Goal: Task Accomplishment & Management: Complete application form

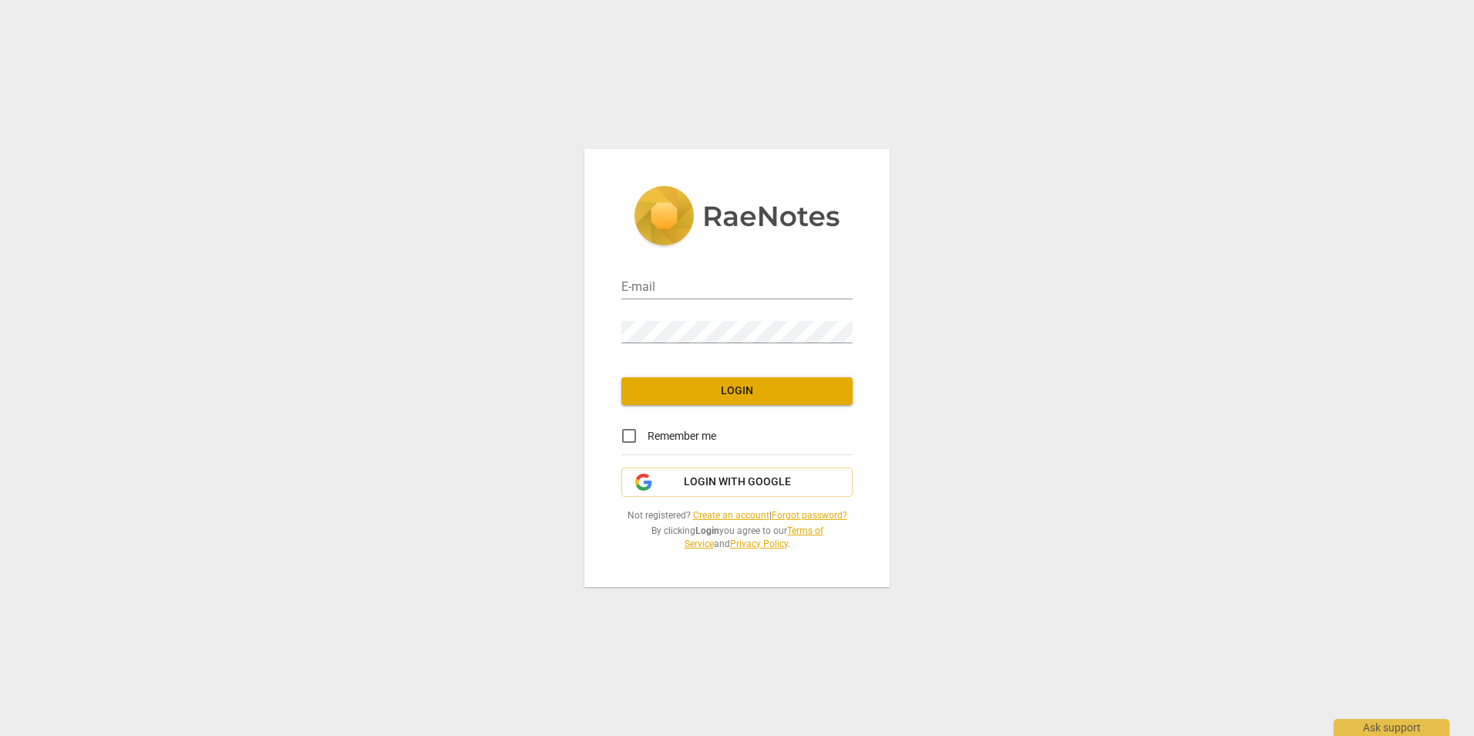
type input "[EMAIL_ADDRESS][DOMAIN_NAME]"
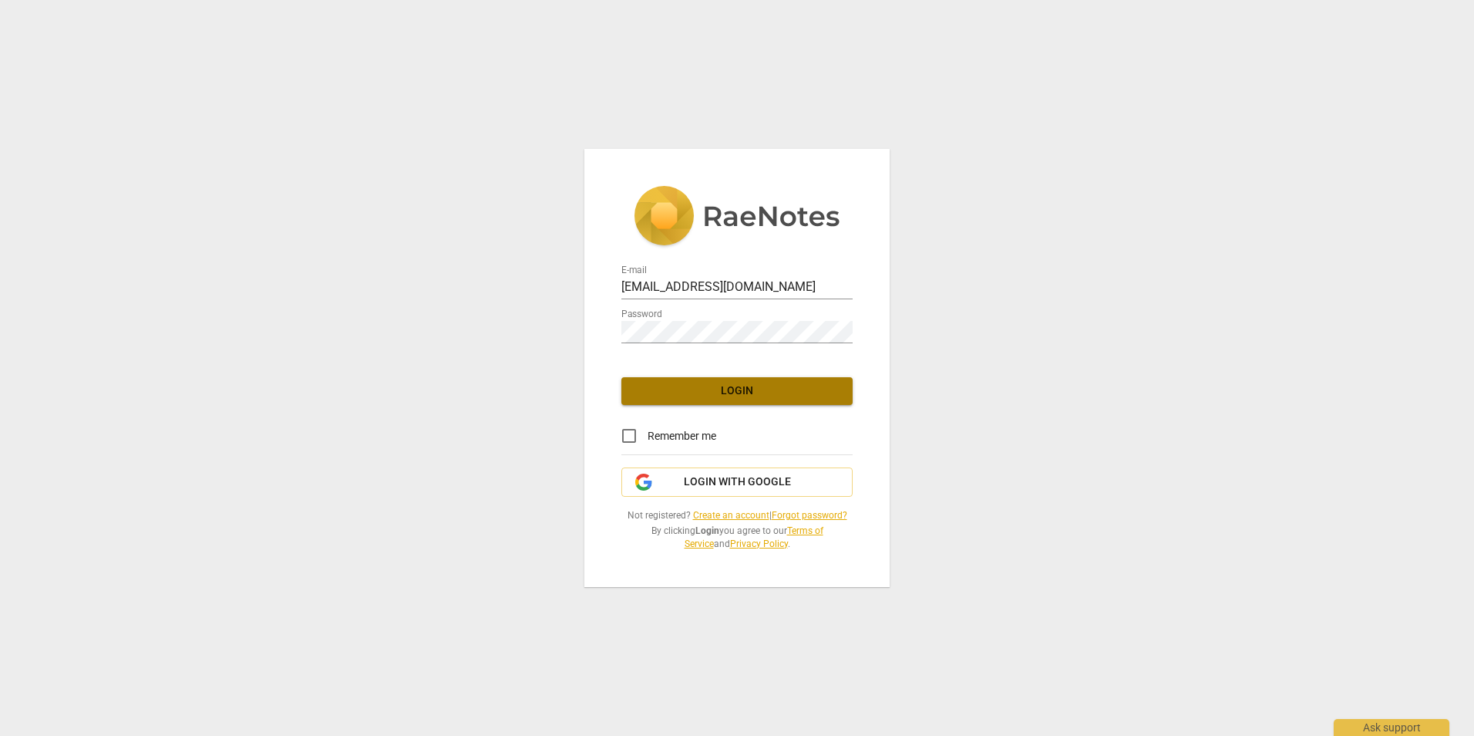
click at [743, 395] on span "Login" at bounding box center [737, 390] width 207 height 15
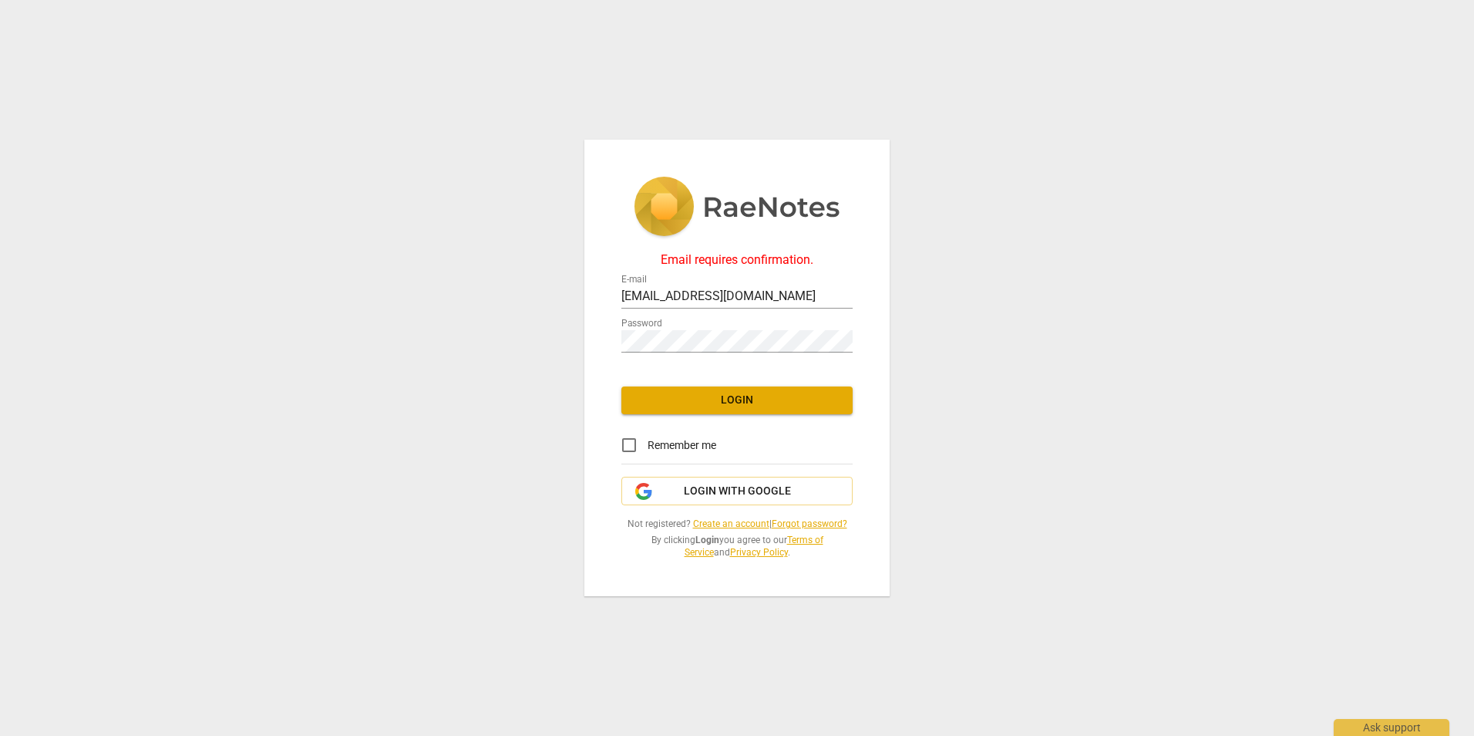
click at [624, 442] on input "Remember me" at bounding box center [629, 444] width 37 height 37
checkbox input "true"
click at [717, 487] on span "Login with Google" at bounding box center [737, 490] width 107 height 15
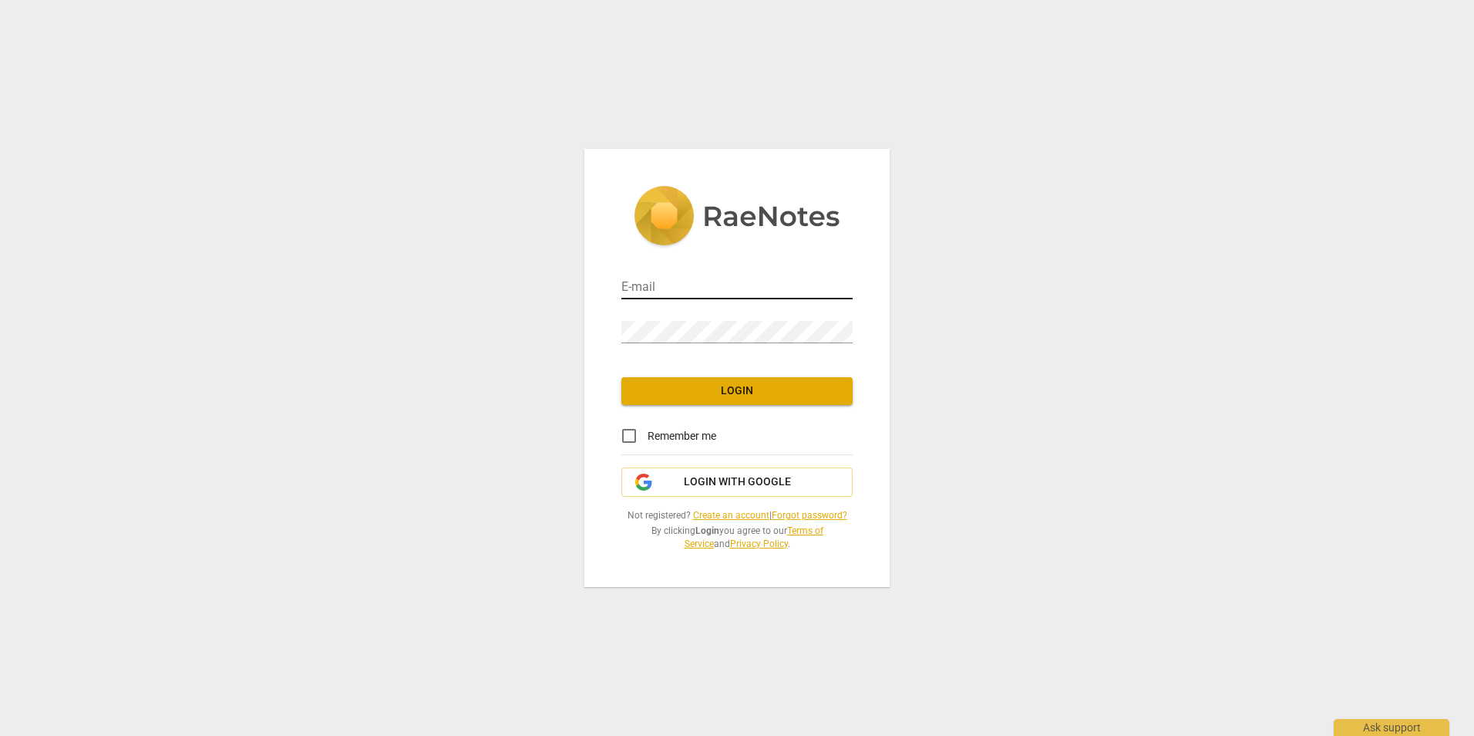
type input "denisesappington@sbcglobal.net"
click at [795, 287] on input "denisesappington@sbcglobal.net" at bounding box center [736, 288] width 231 height 22
click at [817, 286] on input "denisesappington@sbcglobal.net" at bounding box center [736, 288] width 231 height 22
click at [966, 271] on div "E-mail denisesappington@sbcglobal.net Password Login Remember me Login with Goo…" at bounding box center [737, 368] width 1474 height 736
click at [773, 390] on span "Login" at bounding box center [737, 390] width 207 height 15
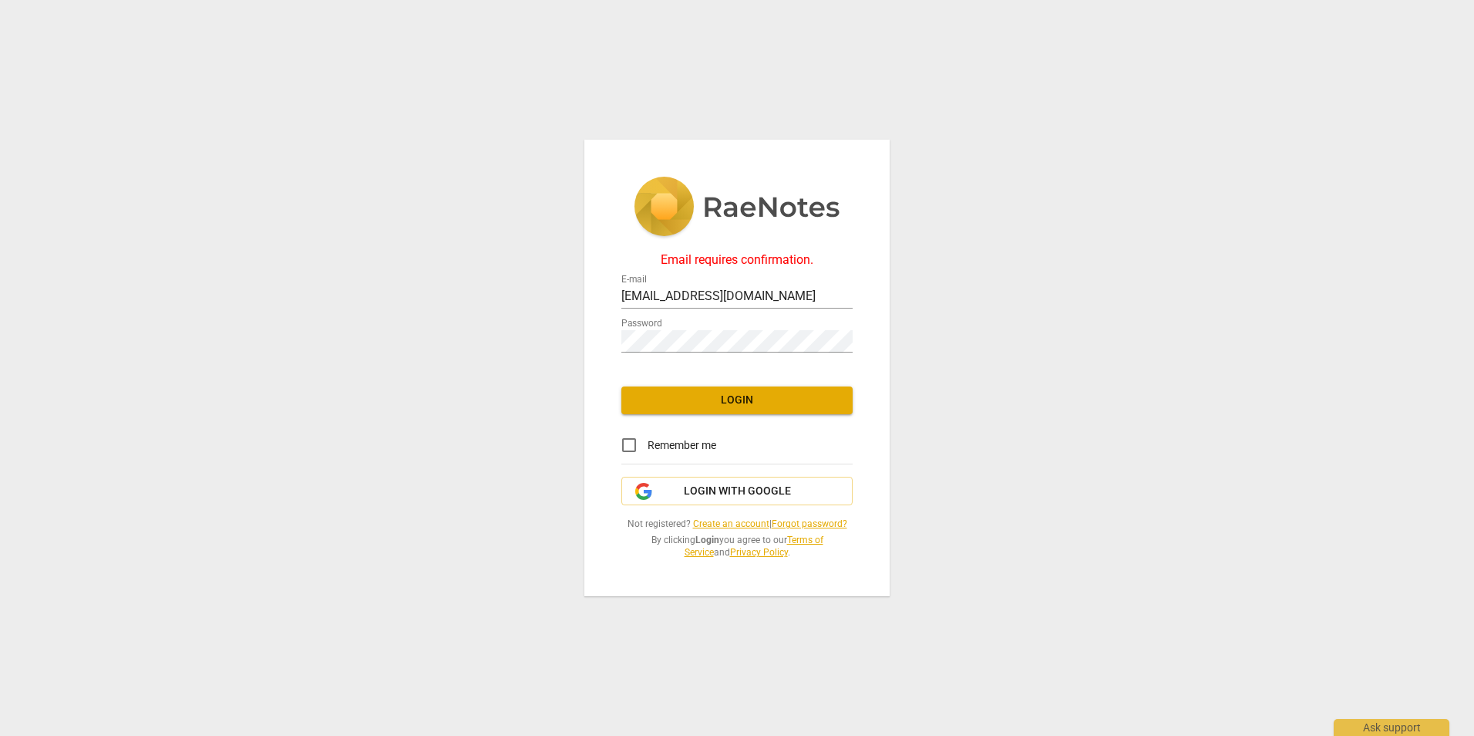
click at [629, 448] on input "Remember me" at bounding box center [629, 444] width 37 height 37
checkbox input "true"
drag, startPoint x: 817, startPoint y: 295, endPoint x: 493, endPoint y: 334, distance: 326.2
click at [493, 334] on div "Email requires confirmation. E-mail denisesappington@sbcglobal.net Password Log…" at bounding box center [737, 368] width 1474 height 736
type input "denisesappington@gmail.com"
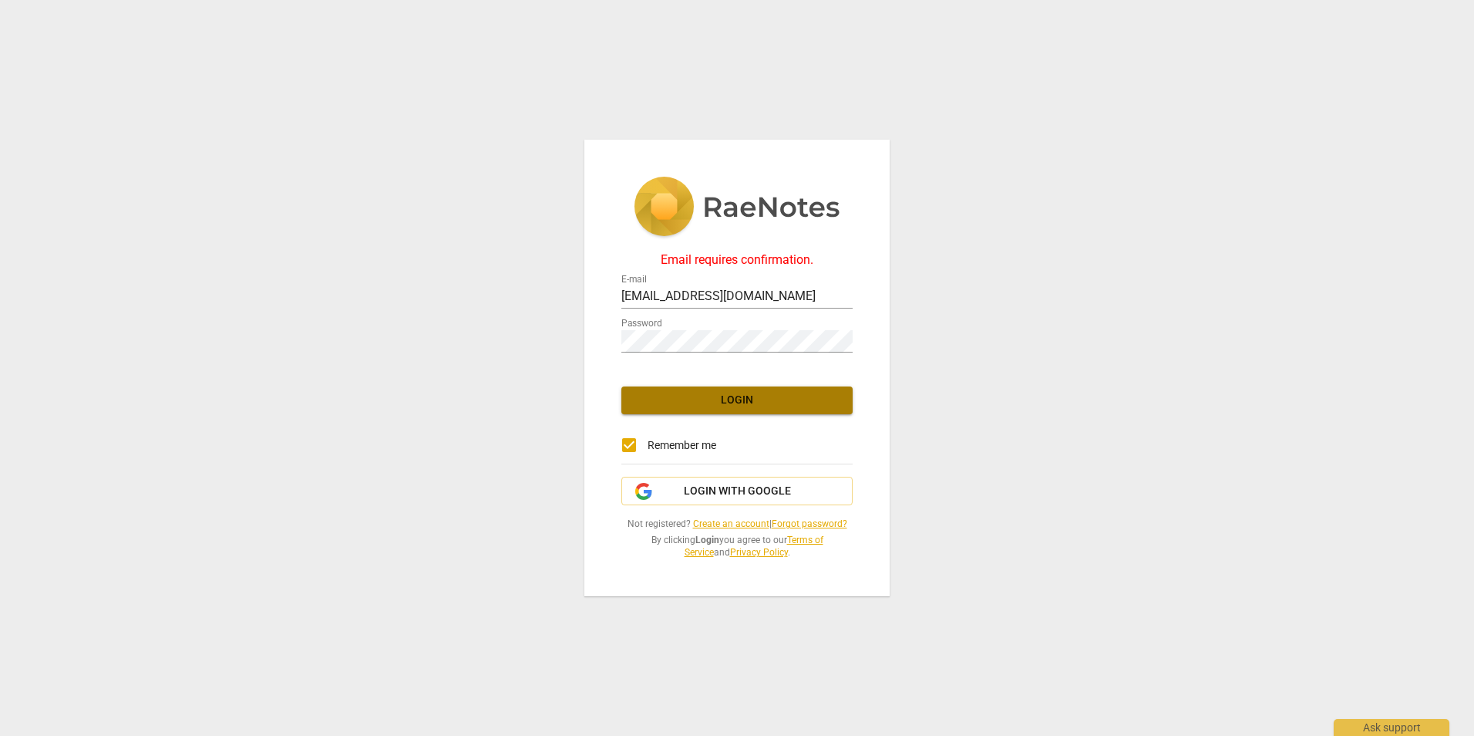
click at [736, 409] on button "Login" at bounding box center [736, 400] width 231 height 28
click at [732, 390] on button "Login" at bounding box center [736, 400] width 231 height 28
click at [796, 295] on input "denisesappington@gmail.com" at bounding box center [736, 297] width 231 height 22
click at [719, 524] on link "Create an account" at bounding box center [731, 523] width 76 height 11
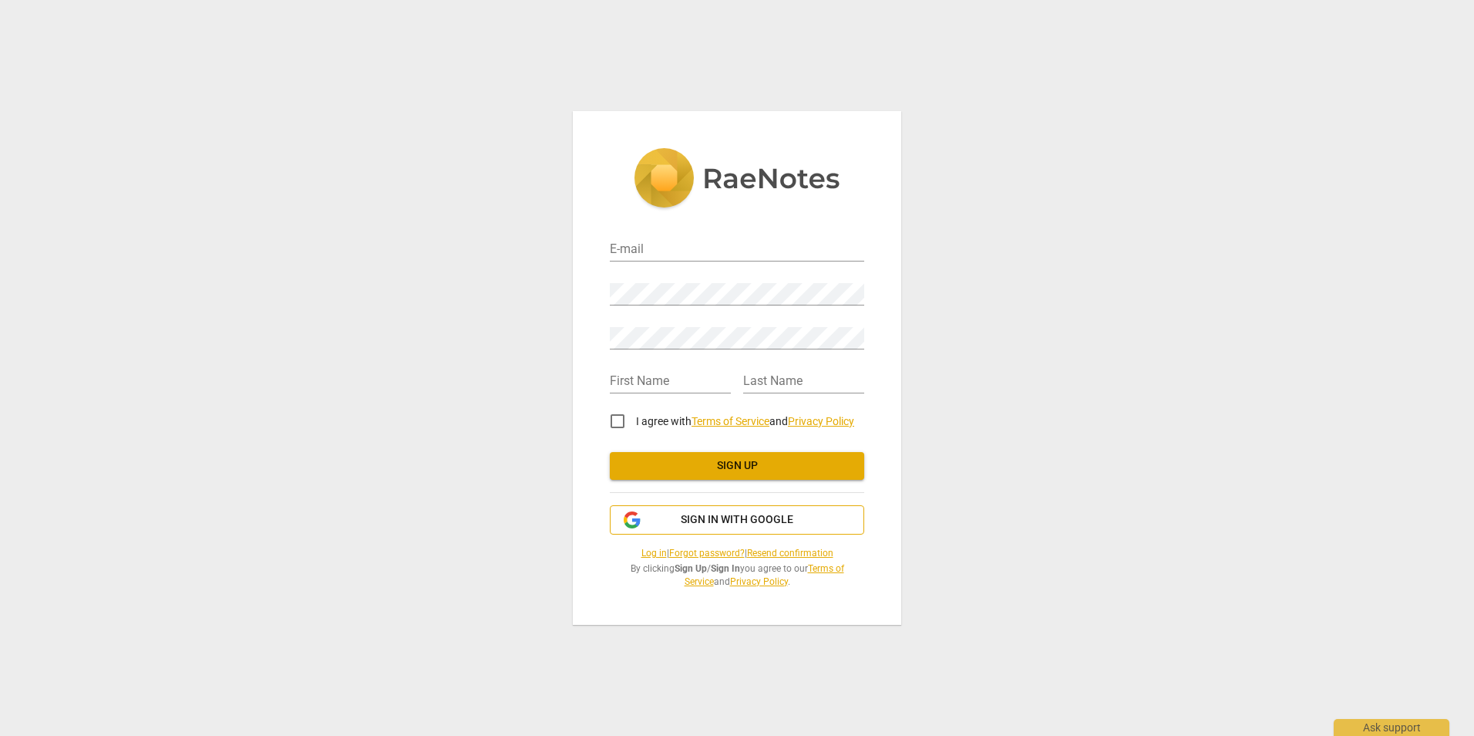
type input "denisesappington@sbcglobal.net"
click at [471, 422] on div "E-mail denisesappington@sbcglobal.net Password Retype Password First Name Last …" at bounding box center [737, 368] width 1474 height 736
click at [586, 291] on div "E-mail denisesappington@sbcglobal.net Password Retype Password First Name Last …" at bounding box center [737, 368] width 328 height 514
click at [588, 290] on div "E-mail denisesappington@sbcglobal.net Password Retype Password First Name Last …" at bounding box center [737, 368] width 328 height 514
click at [544, 410] on div "E-mail denisesappington@sbcglobal.net Password Retype Password First Name Last …" at bounding box center [737, 368] width 1474 height 736
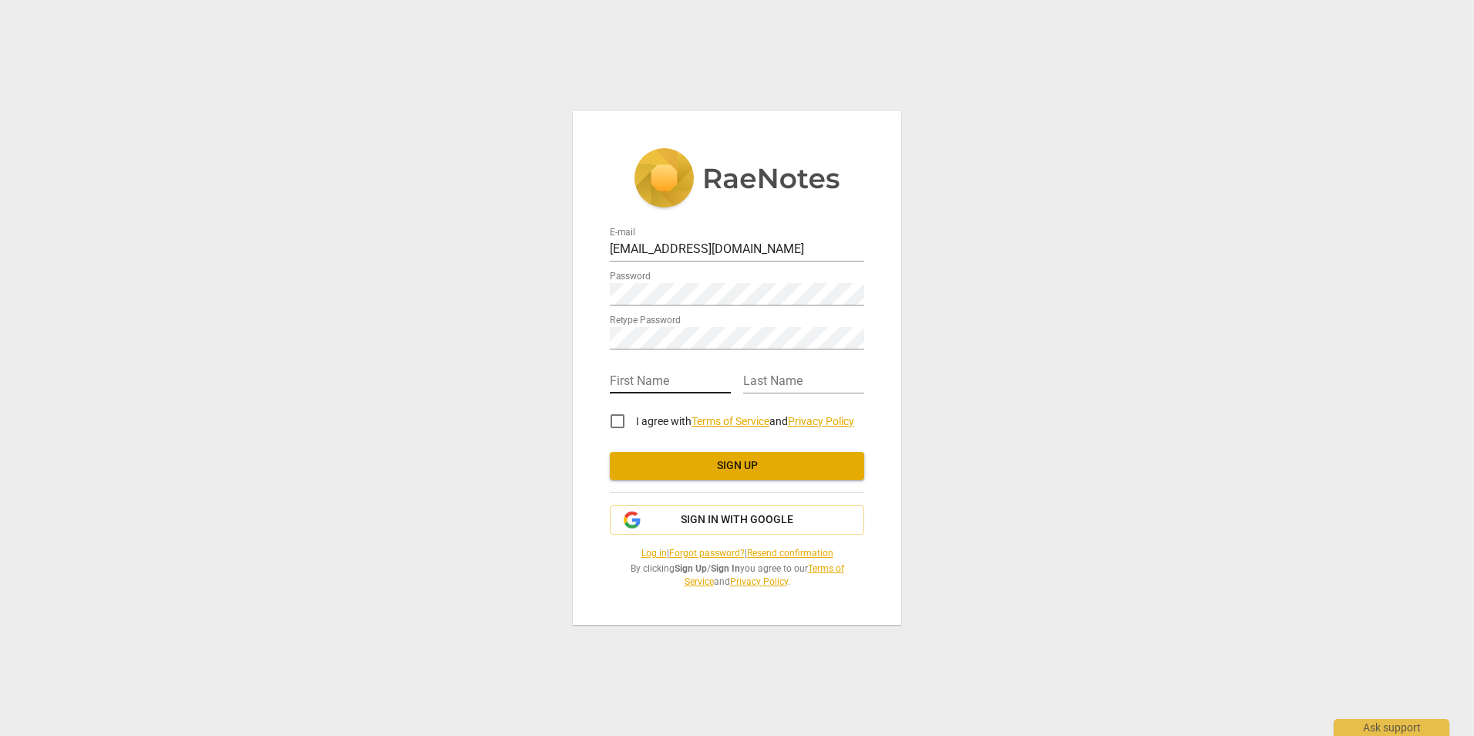
click at [625, 379] on input "text" at bounding box center [670, 382] width 121 height 22
type input "Denise"
click at [759, 379] on input "text" at bounding box center [803, 382] width 121 height 22
type input "Sappington"
click at [622, 422] on input "I agree with Terms of Service and Privacy Policy" at bounding box center [617, 420] width 37 height 37
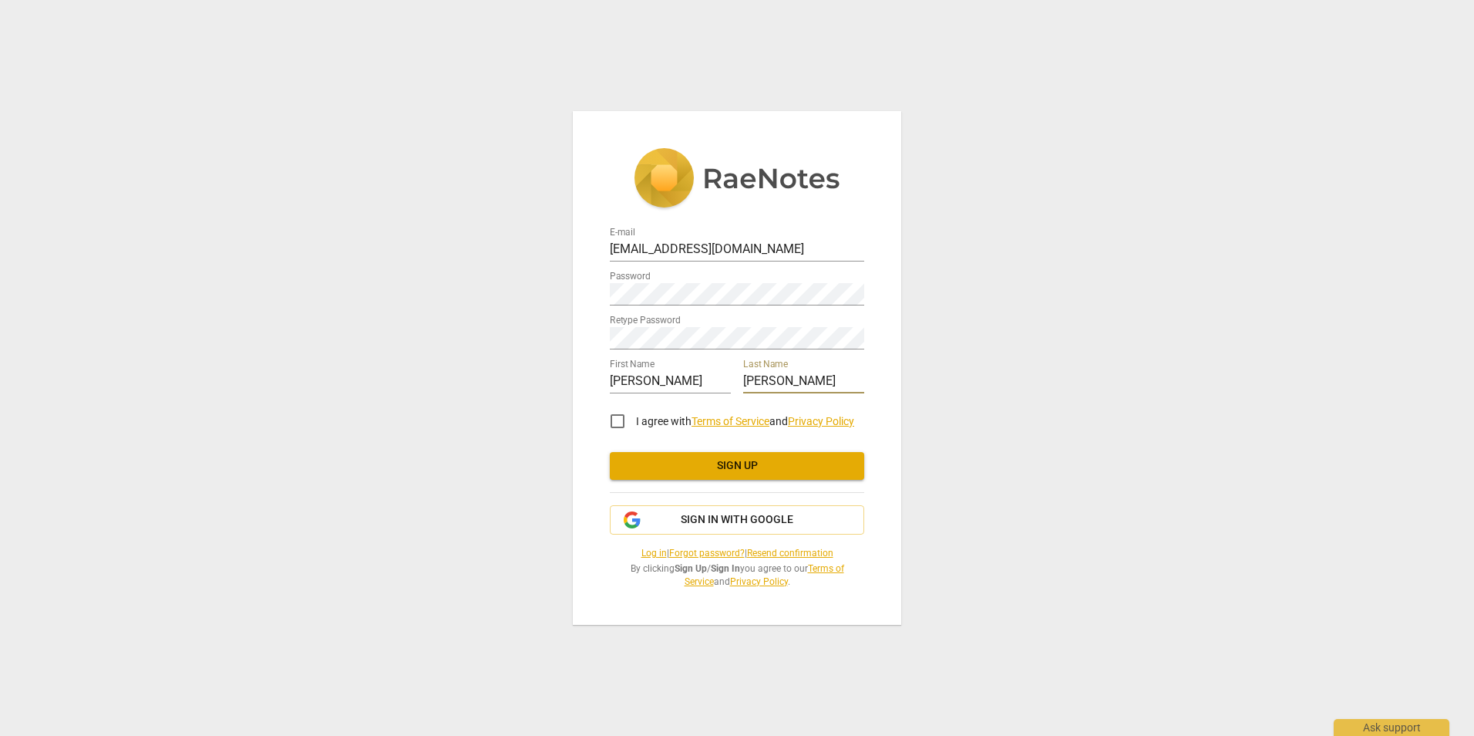
checkbox input "true"
click at [715, 470] on span "Sign up" at bounding box center [737, 465] width 230 height 15
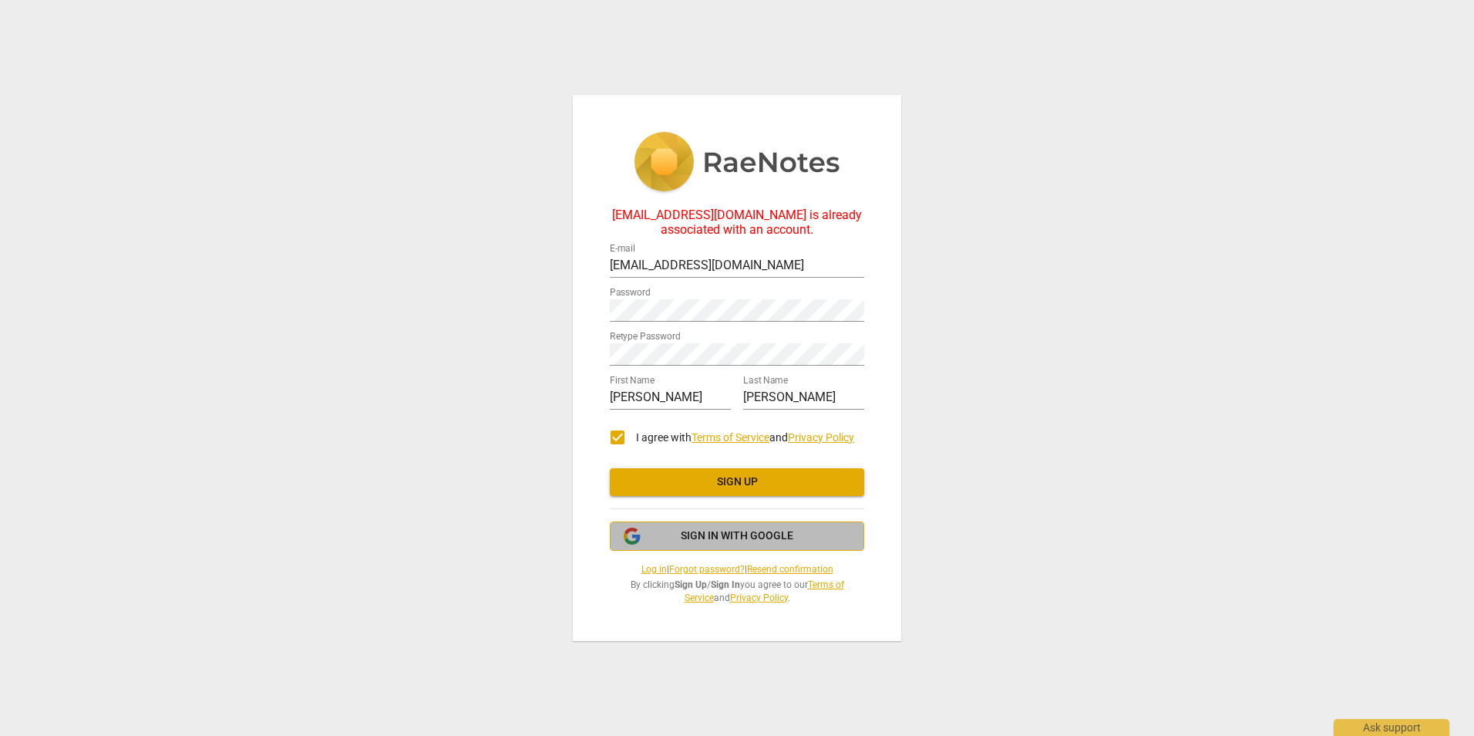
click at [736, 538] on span "Sign in with Google" at bounding box center [737, 535] width 113 height 15
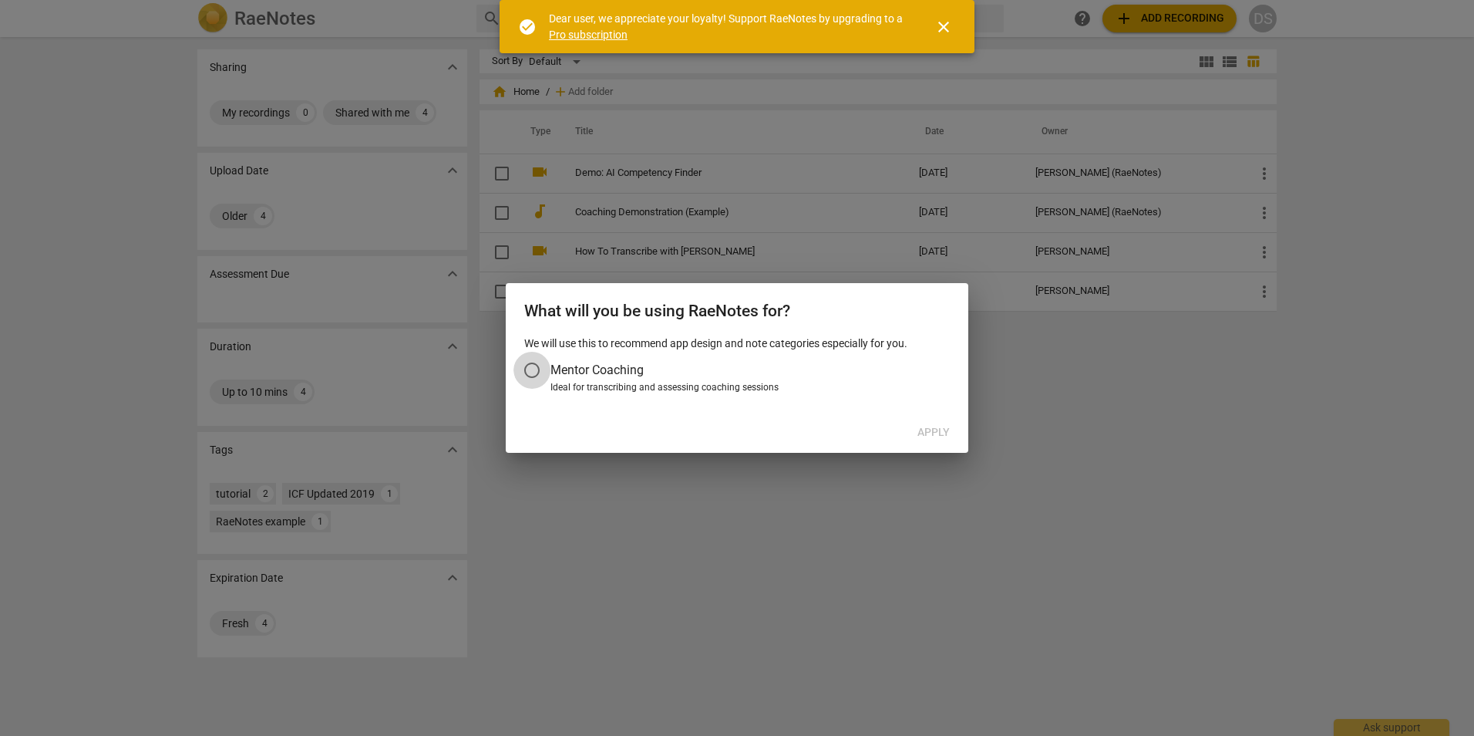
click at [536, 365] on input "Mentor Coaching" at bounding box center [532, 370] width 37 height 37
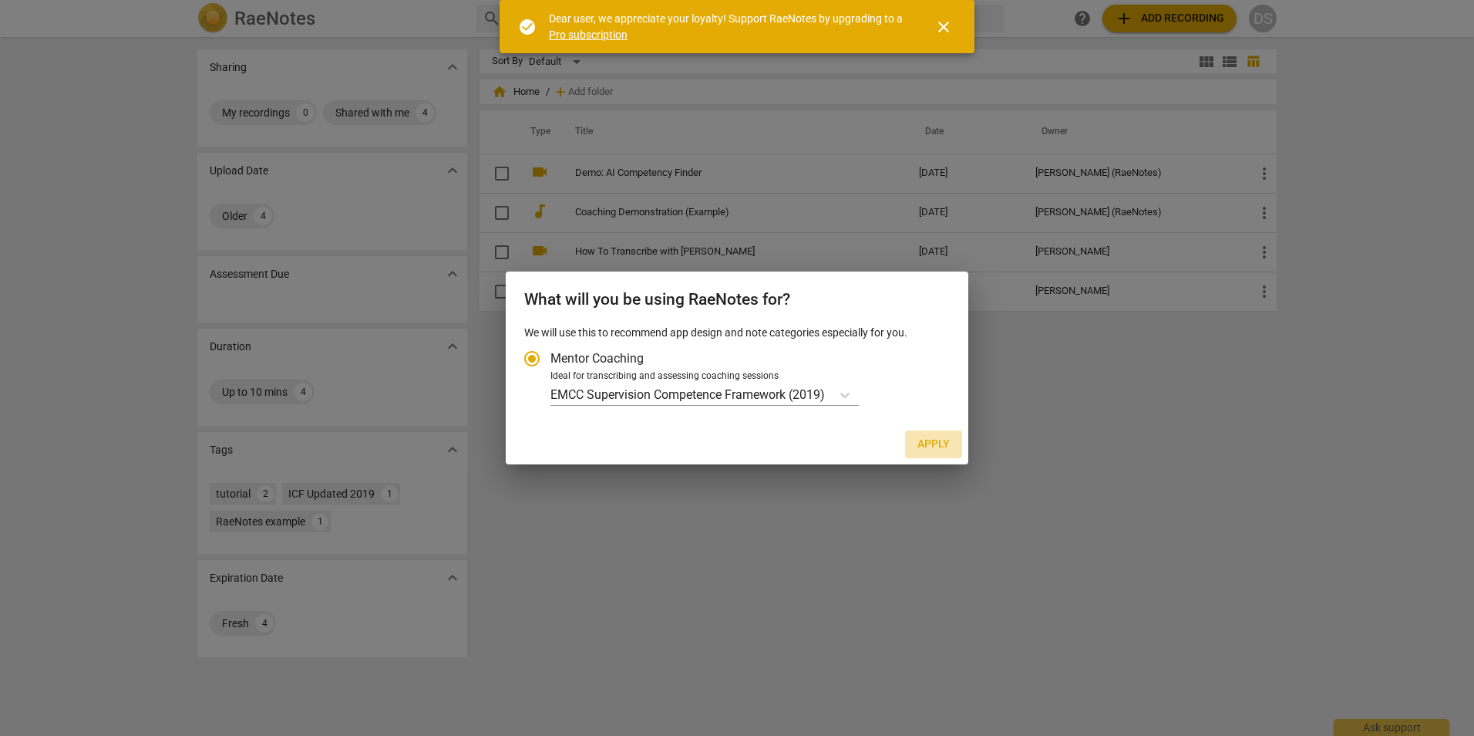
click at [938, 439] on span "Apply" at bounding box center [934, 443] width 32 height 15
radio input "false"
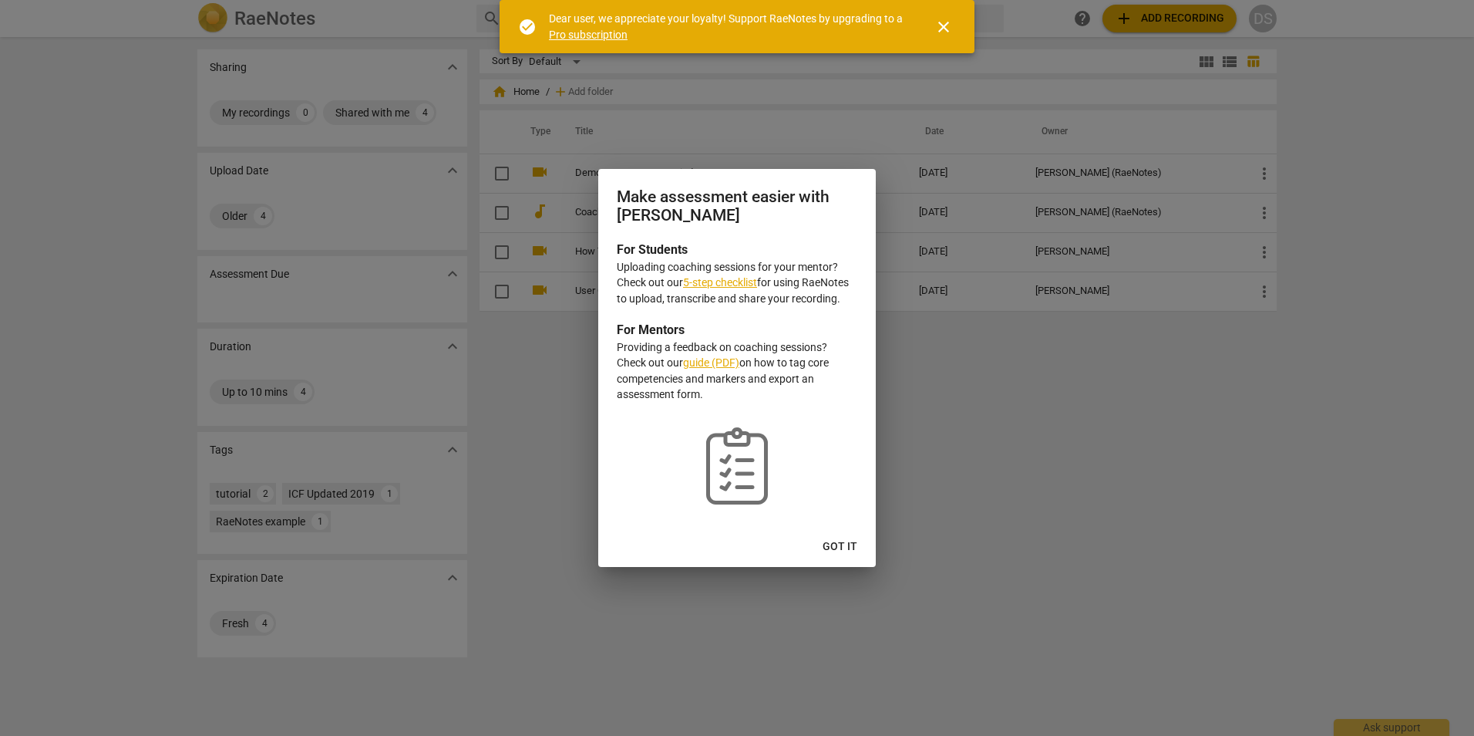
click at [941, 24] on span "close" at bounding box center [943, 27] width 19 height 19
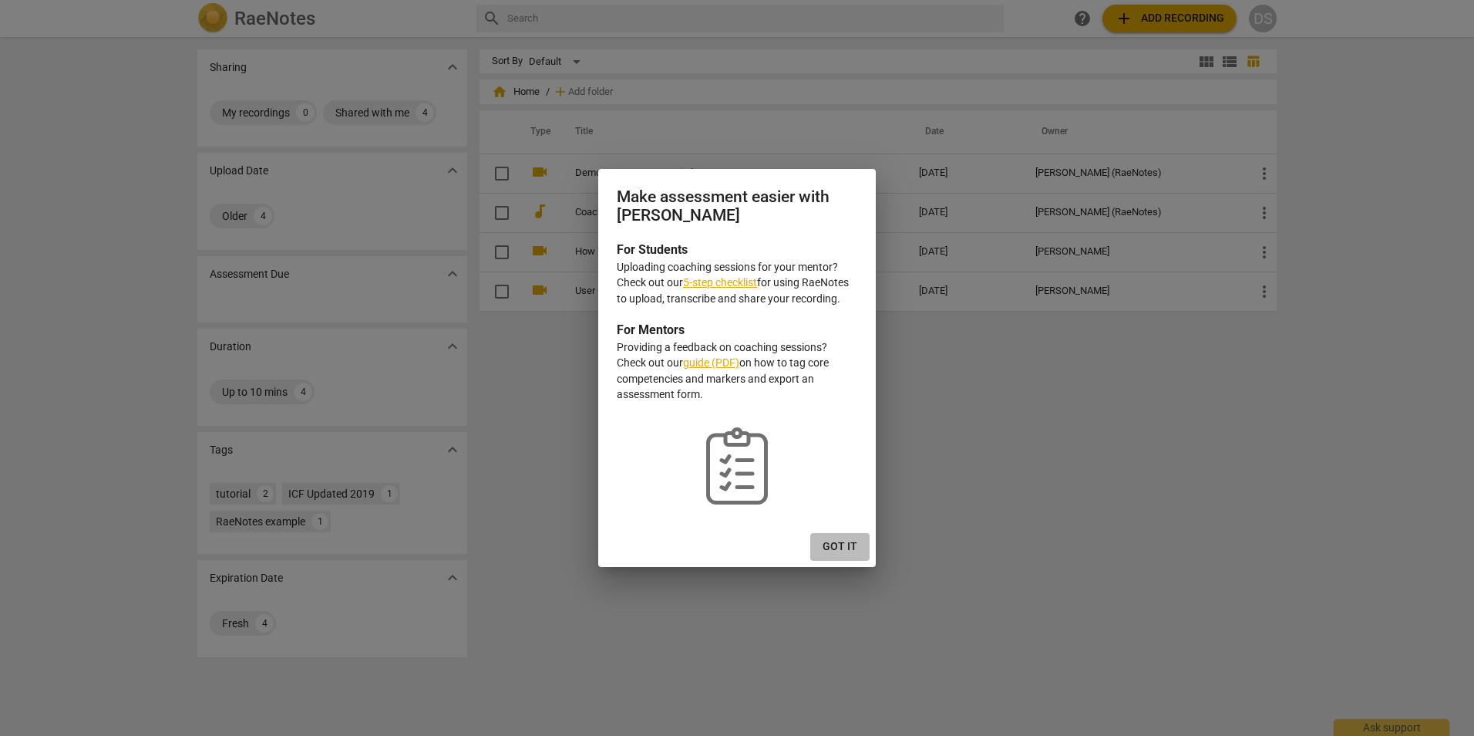
click at [843, 542] on span "Got it" at bounding box center [840, 546] width 35 height 15
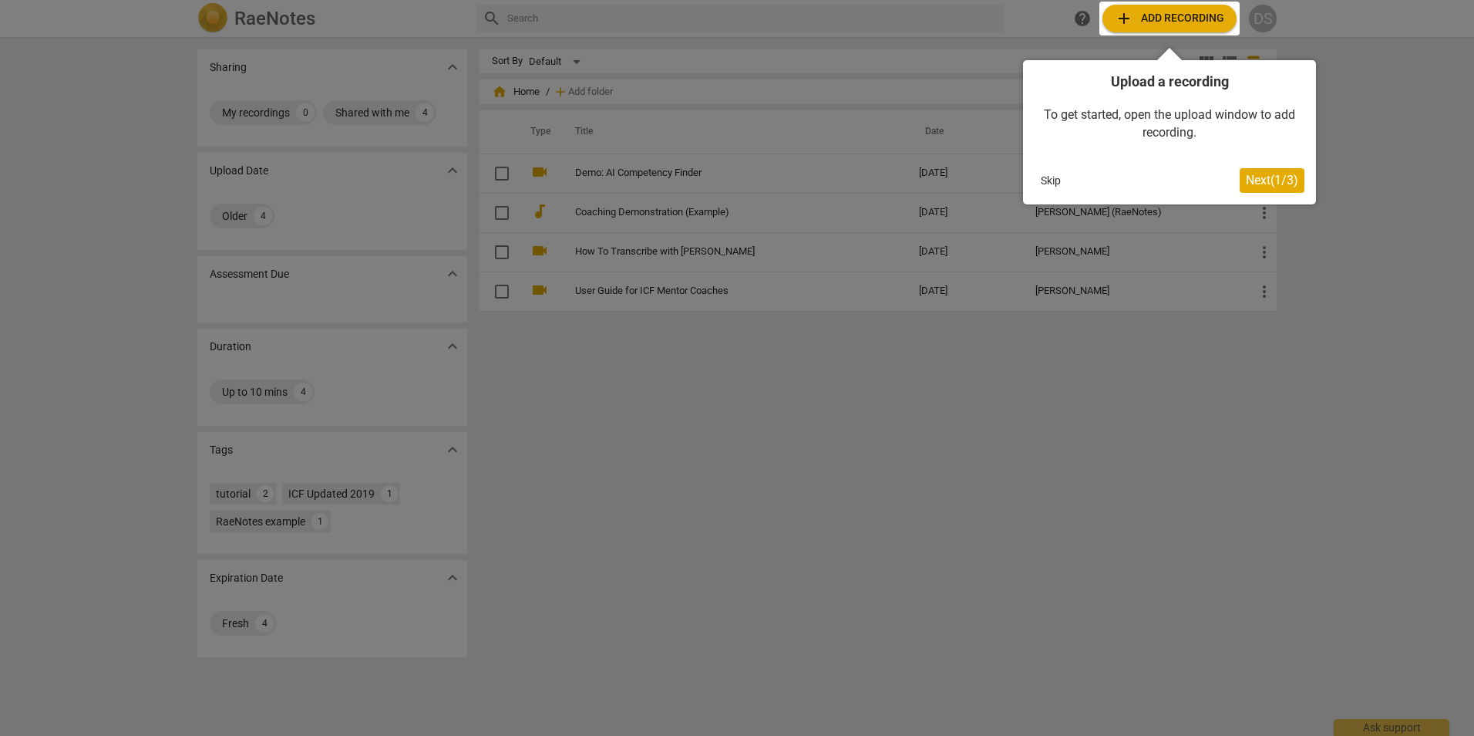
click at [1265, 173] on span "Next ( 1 / 3 )" at bounding box center [1272, 180] width 52 height 15
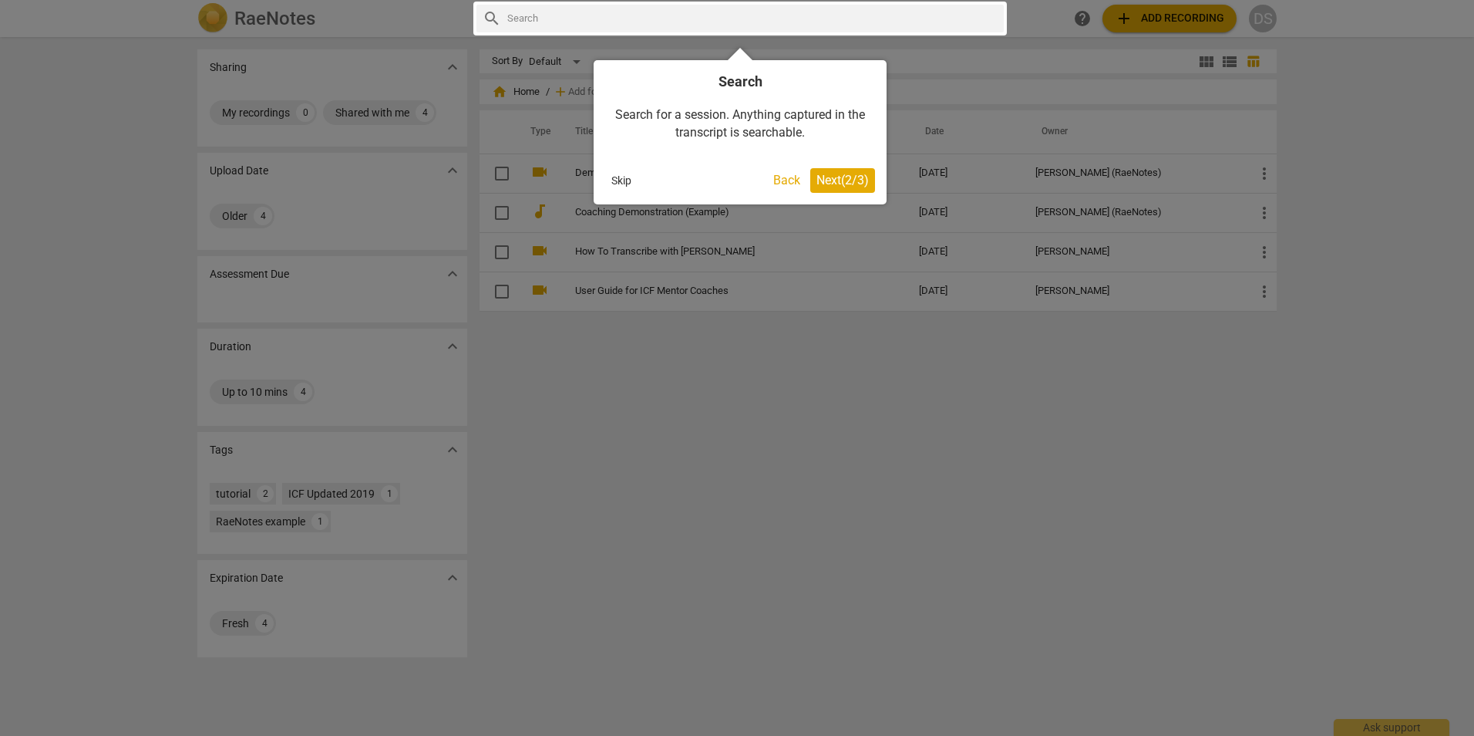
click at [861, 176] on span "Next ( 2 / 3 )" at bounding box center [843, 180] width 52 height 15
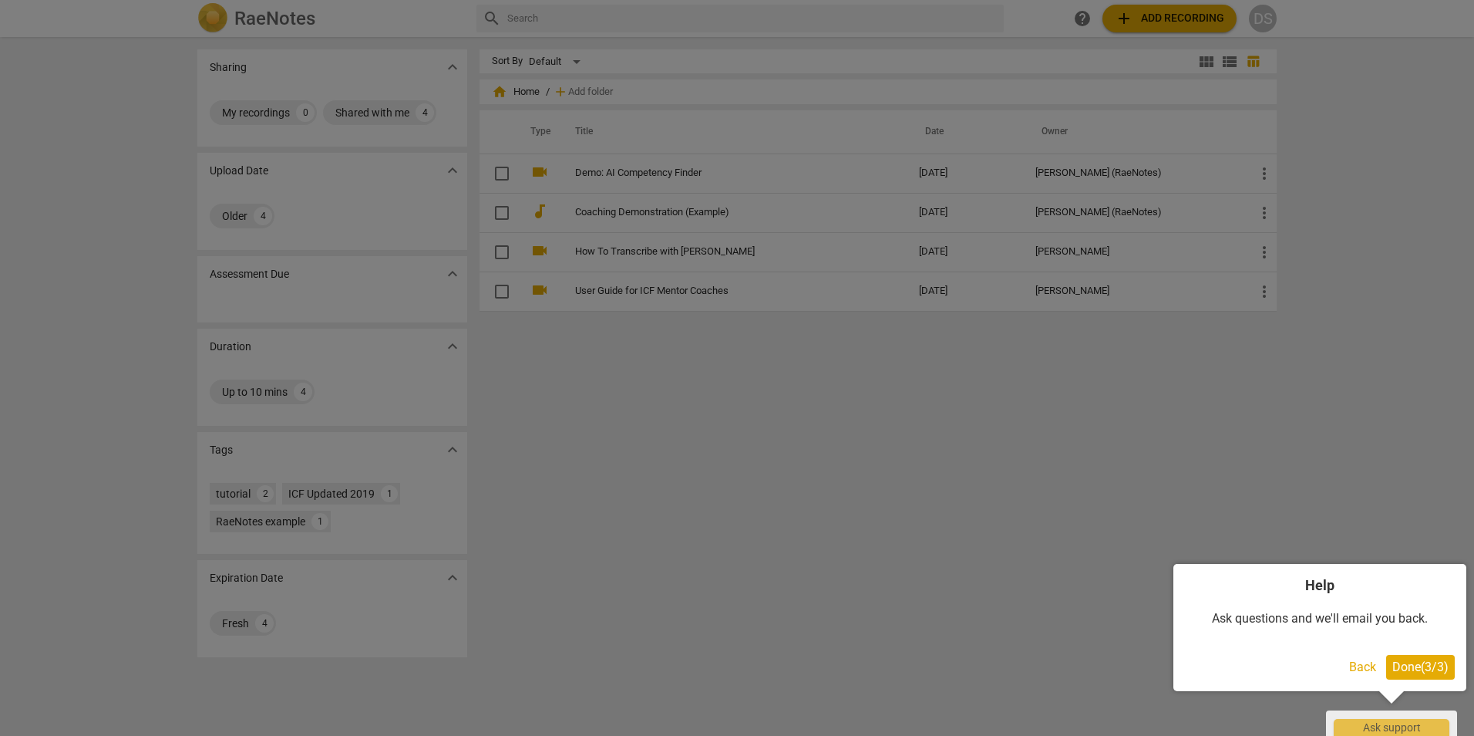
click at [1413, 661] on span "Done ( 3 / 3 )" at bounding box center [1420, 666] width 56 height 15
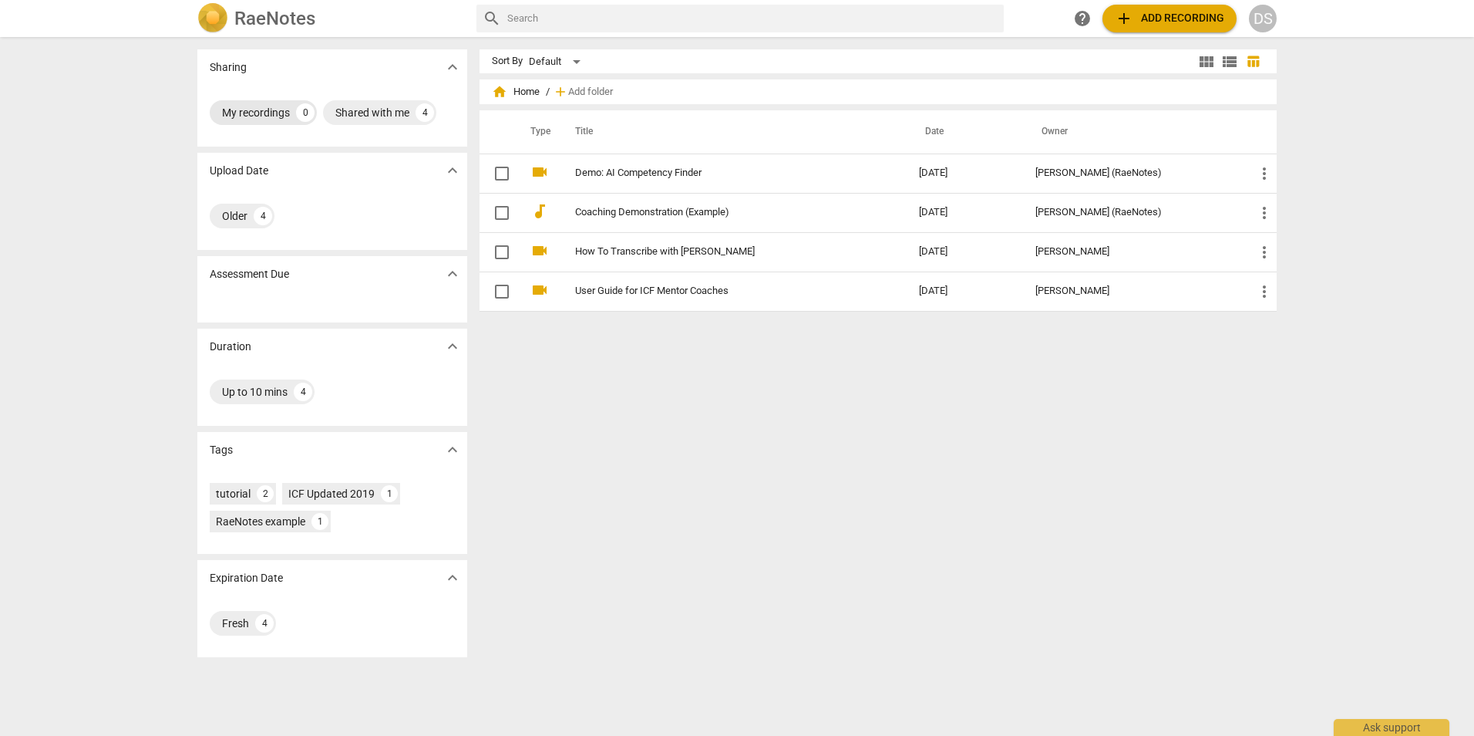
click at [264, 106] on div "My recordings" at bounding box center [256, 112] width 68 height 15
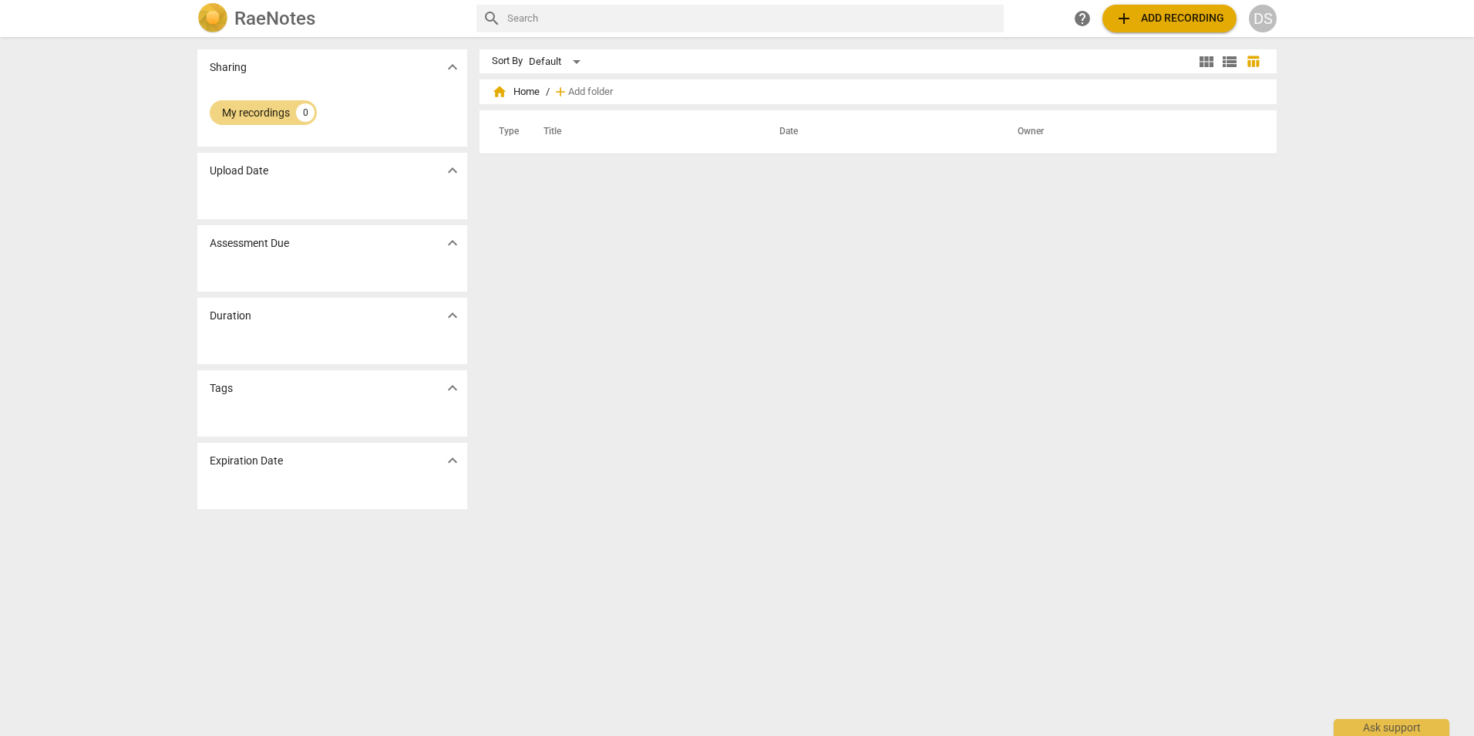
click at [453, 314] on span "expand_more" at bounding box center [452, 315] width 19 height 19
click at [576, 88] on span "Add folder" at bounding box center [590, 92] width 45 height 12
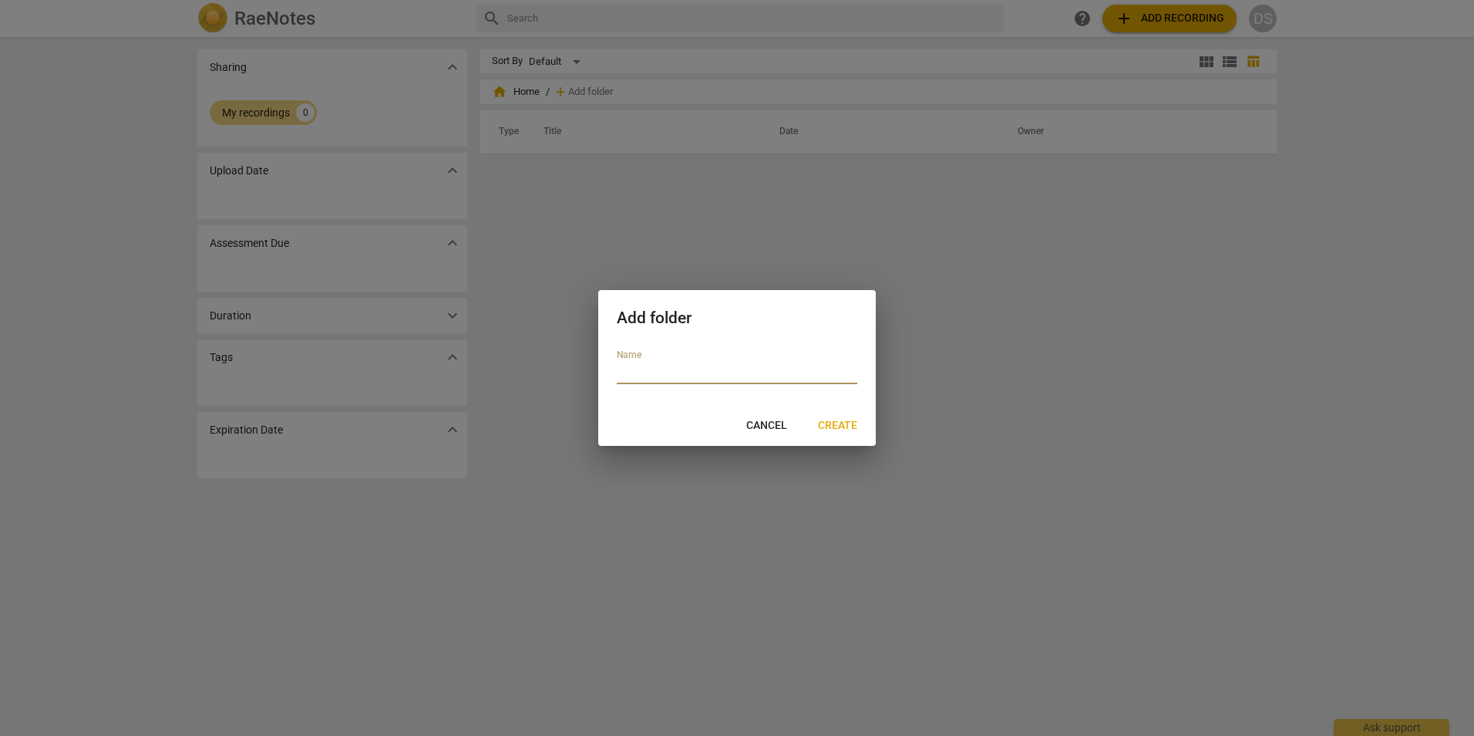
click at [534, 201] on div at bounding box center [737, 368] width 1474 height 736
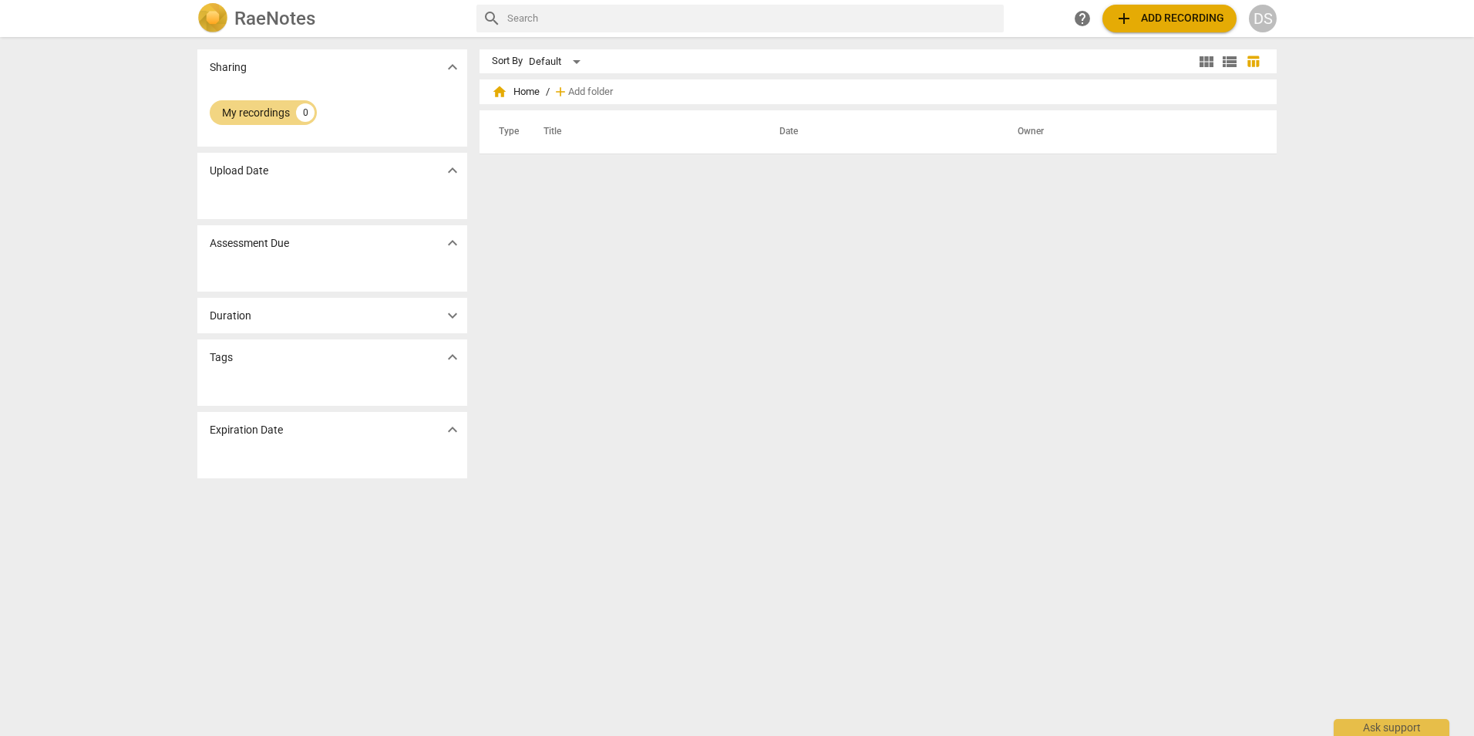
click at [1150, 15] on span "add Add recording" at bounding box center [1169, 18] width 109 height 19
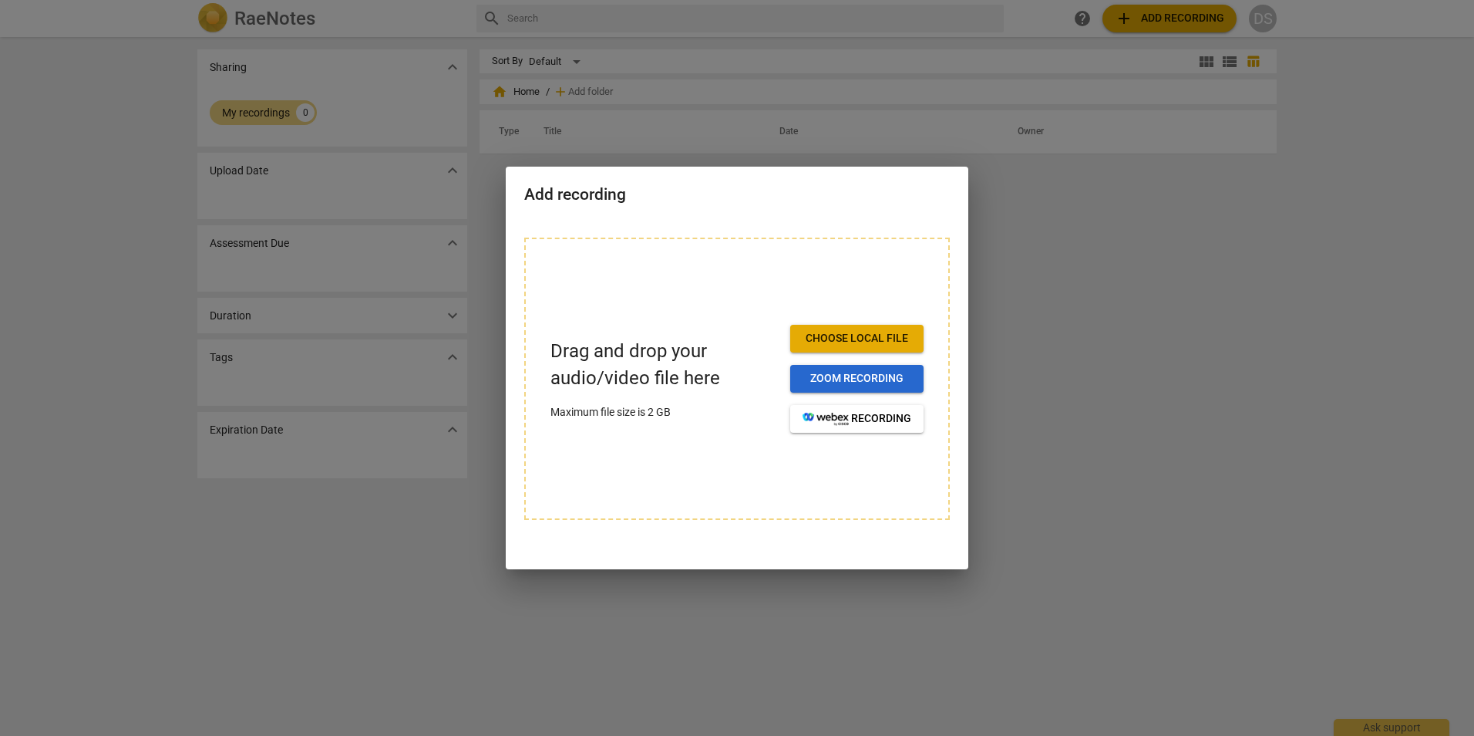
click at [863, 369] on button "Zoom recording" at bounding box center [856, 379] width 133 height 28
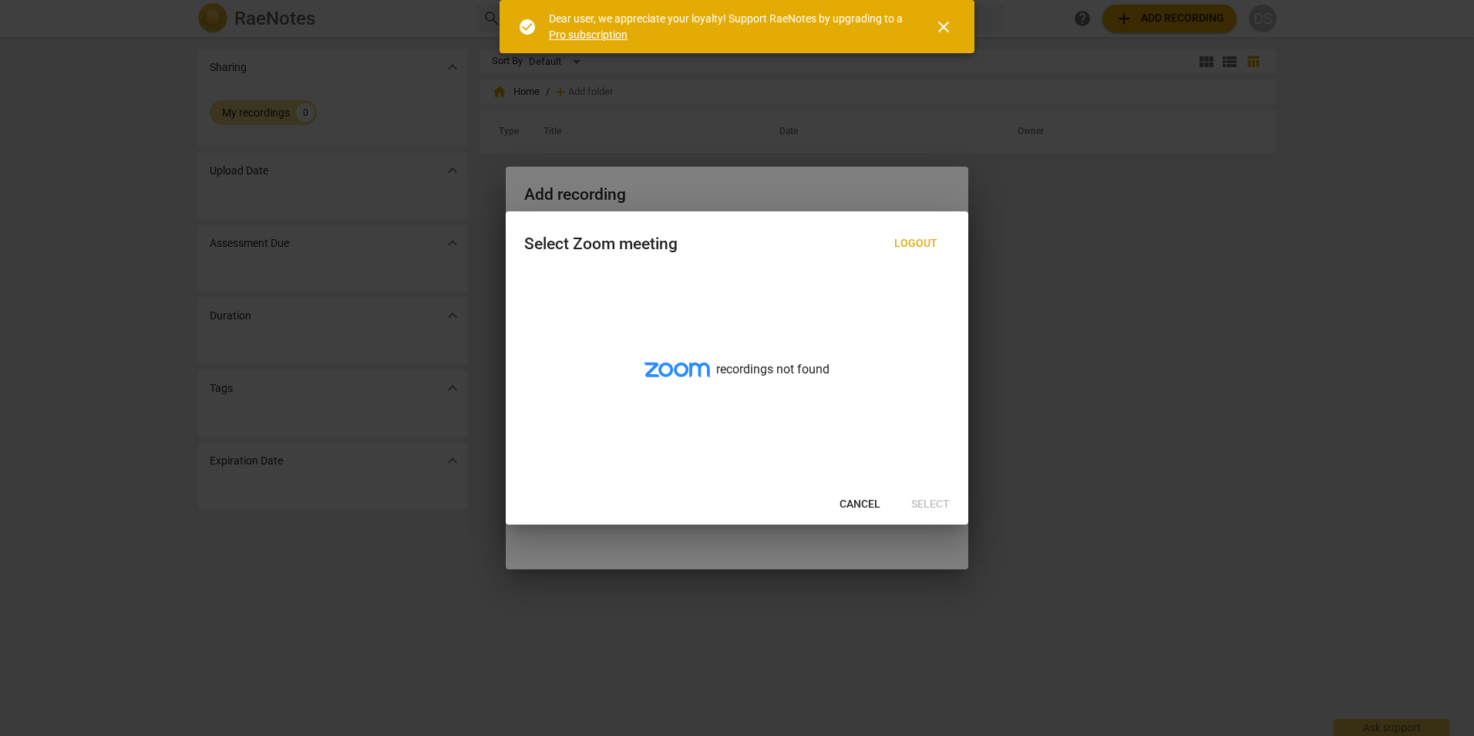
click at [936, 503] on div "Cancel Select" at bounding box center [737, 504] width 456 height 28
click at [941, 18] on span "close" at bounding box center [943, 27] width 19 height 19
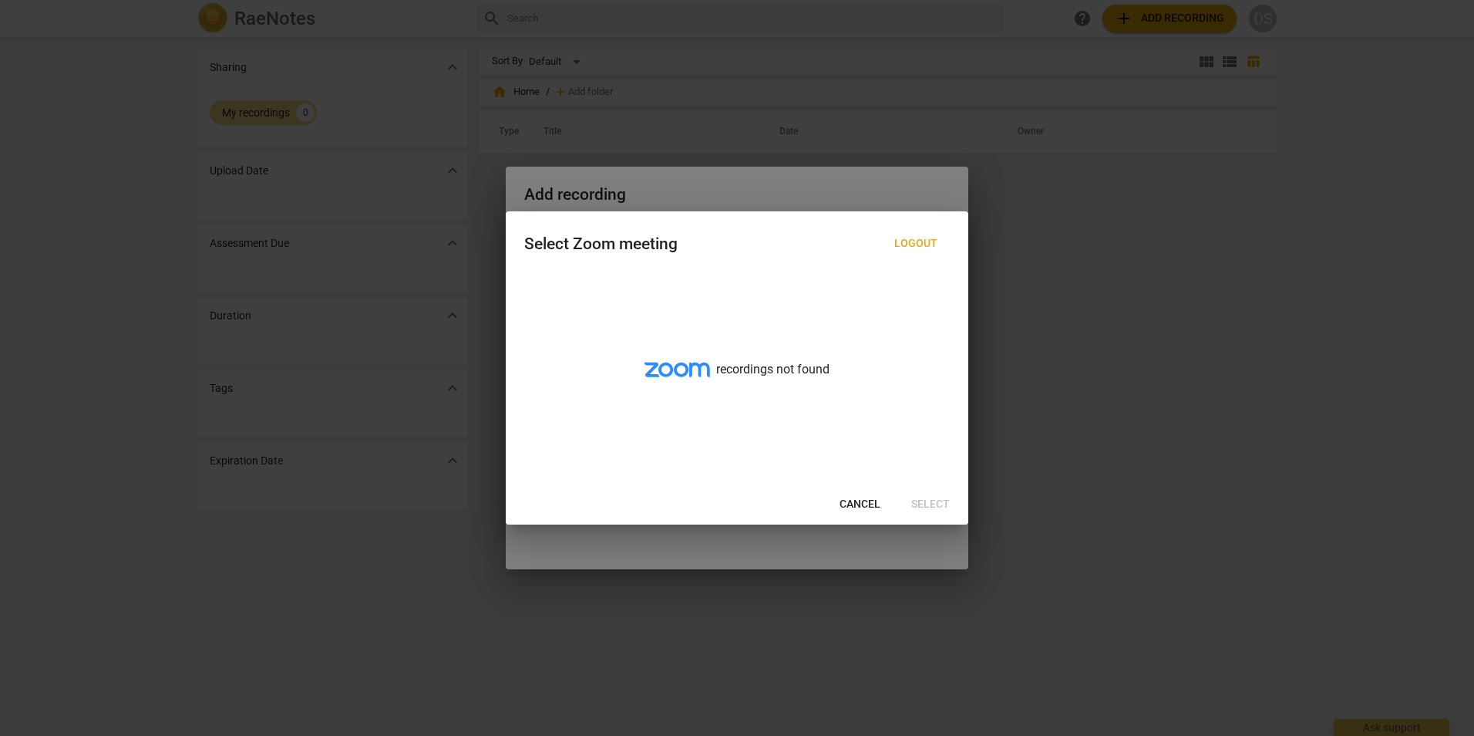
drag, startPoint x: 861, startPoint y: 178, endPoint x: 1118, endPoint y: 167, distance: 257.0
click at [1118, 167] on div at bounding box center [737, 368] width 1474 height 736
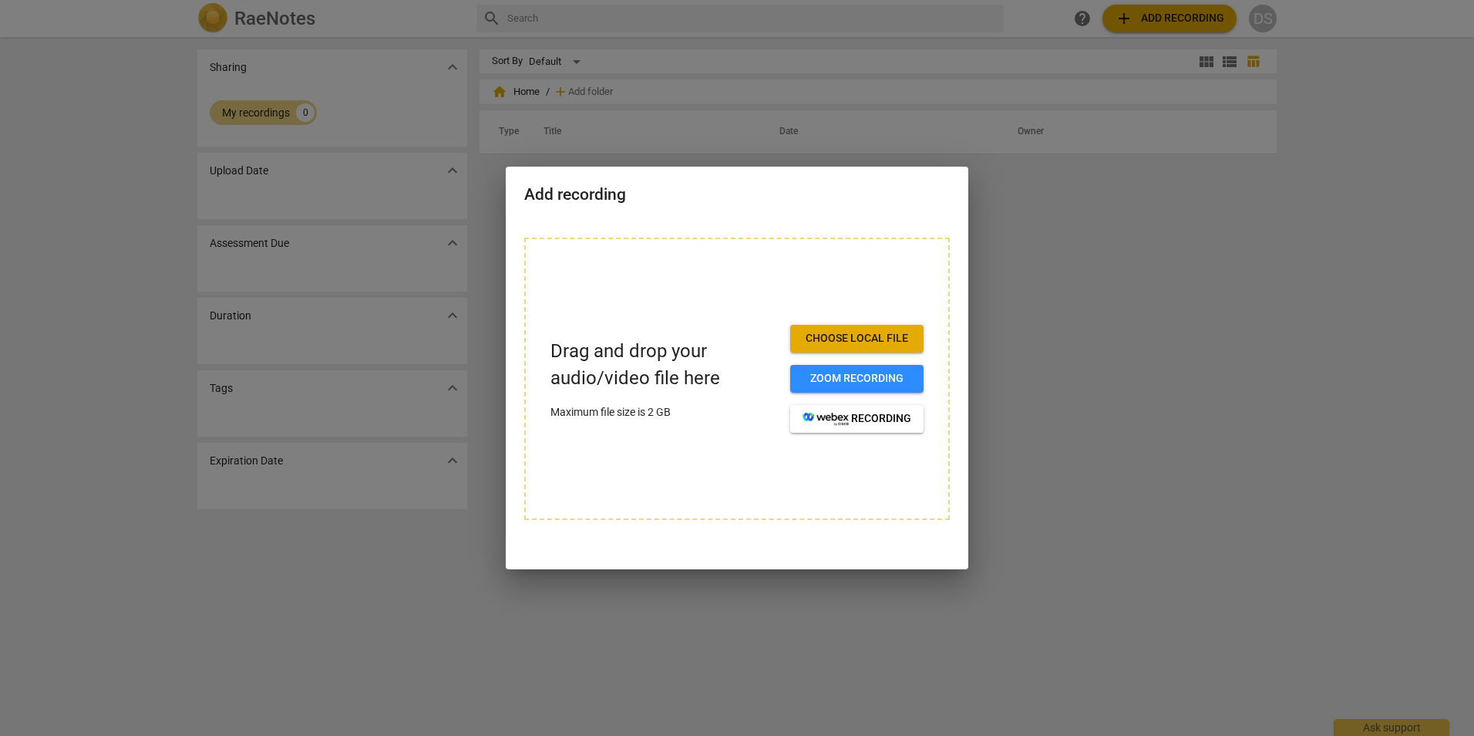
drag, startPoint x: 868, startPoint y: 184, endPoint x: 944, endPoint y: 197, distance: 76.7
click at [944, 197] on h2 "Add recording" at bounding box center [737, 194] width 426 height 19
click at [873, 371] on span "Zoom recording" at bounding box center [857, 378] width 109 height 15
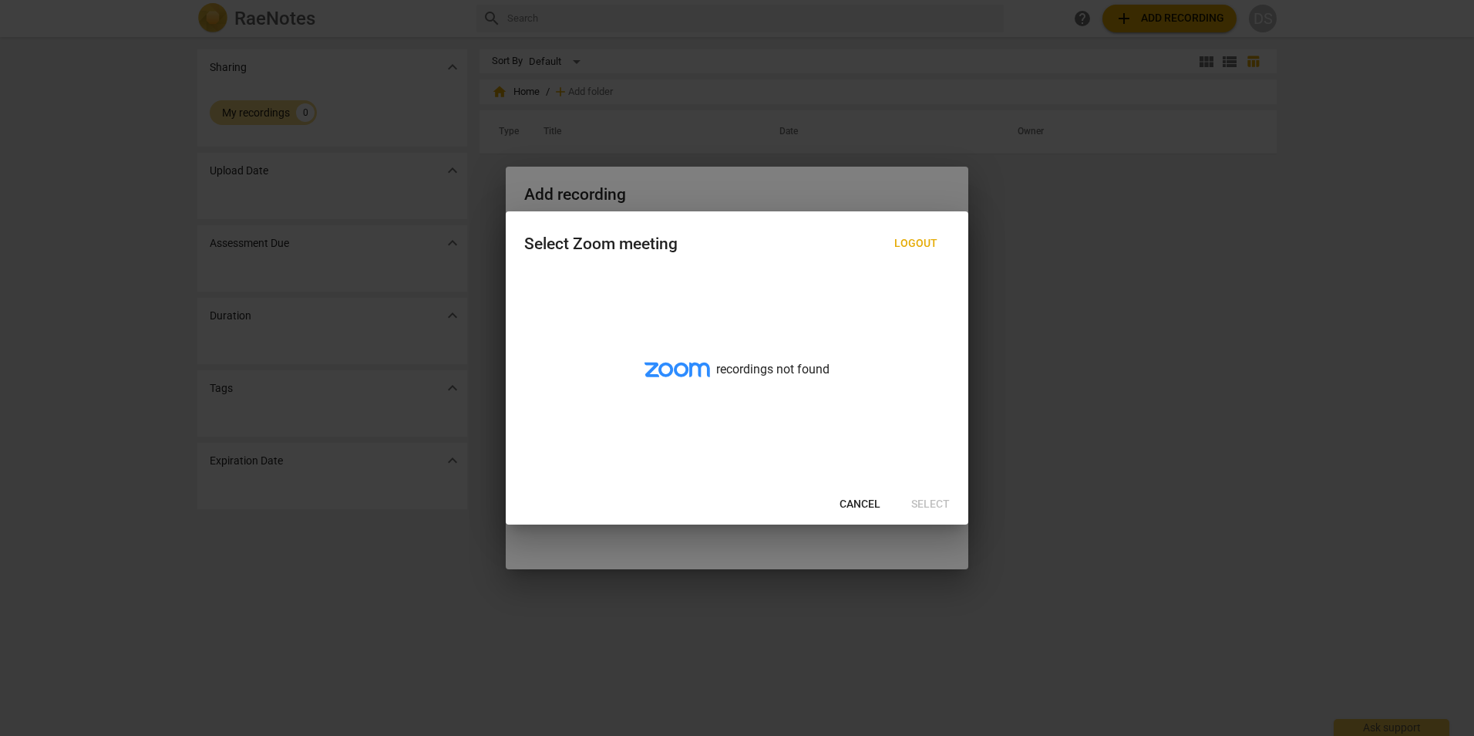
drag, startPoint x: 573, startPoint y: 86, endPoint x: 589, endPoint y: 66, distance: 25.8
click at [573, 85] on div at bounding box center [737, 368] width 1474 height 736
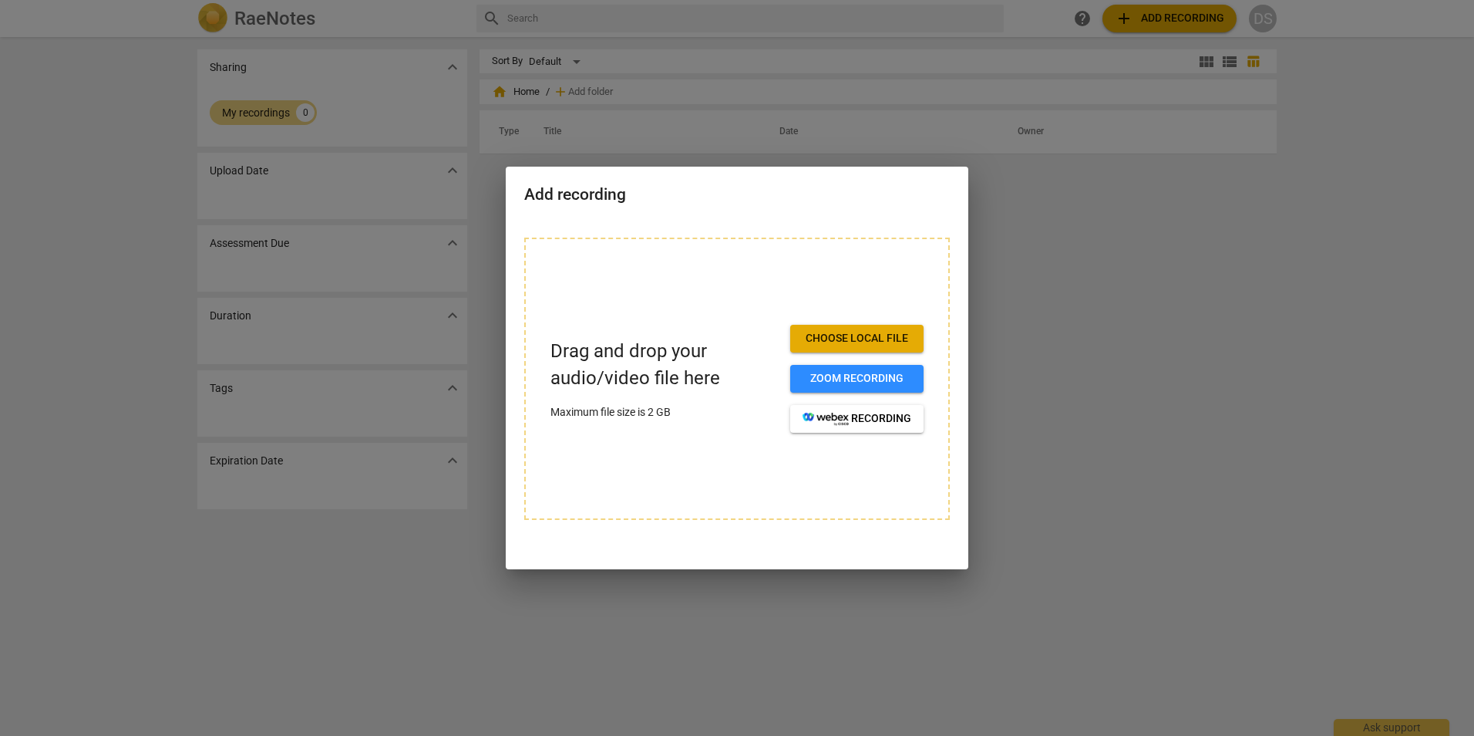
click at [1146, 160] on div at bounding box center [737, 368] width 1474 height 736
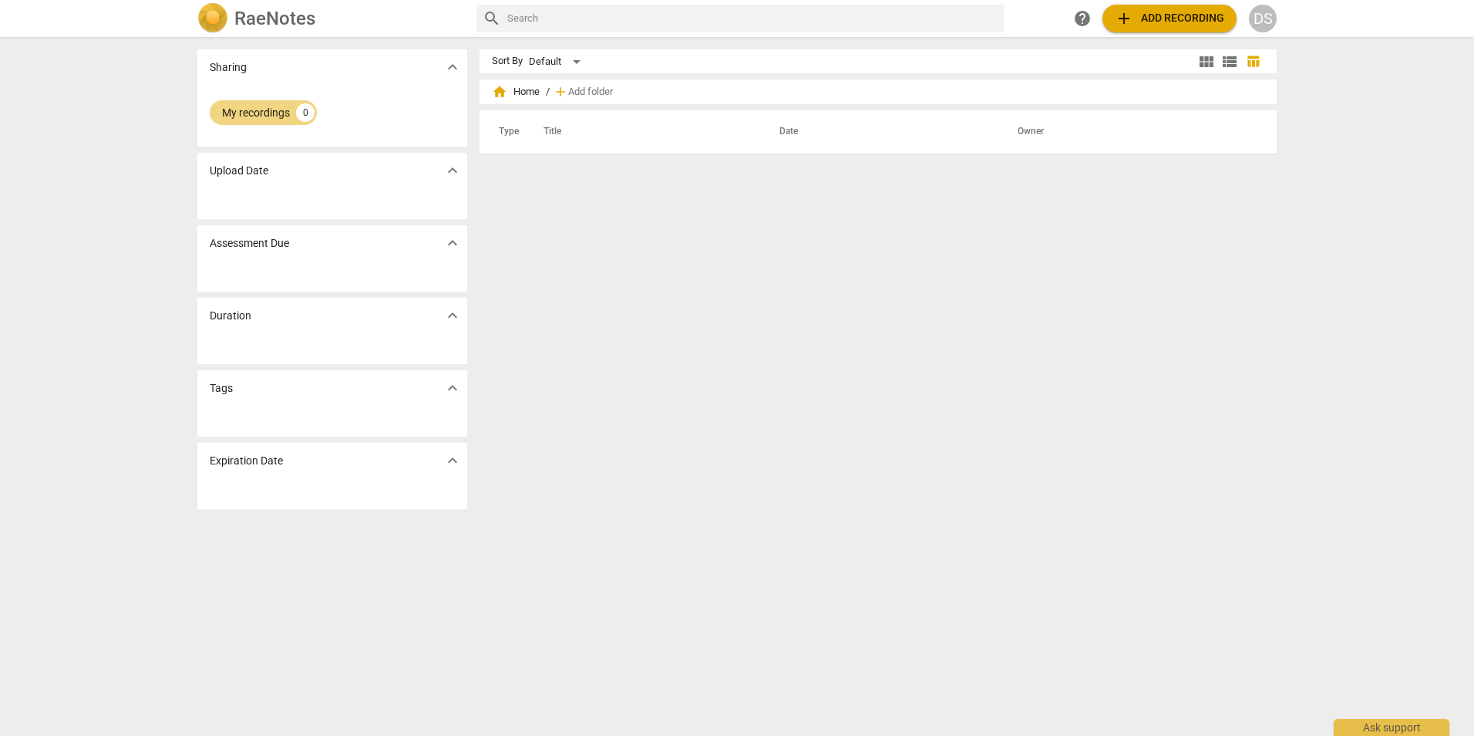
click at [411, 95] on div "My recordings 0" at bounding box center [332, 116] width 270 height 62
click at [634, 90] on div "home Home / add Add folder" at bounding box center [878, 91] width 773 height 25
click at [441, 166] on span "expand_more" at bounding box center [452, 170] width 23 height 19
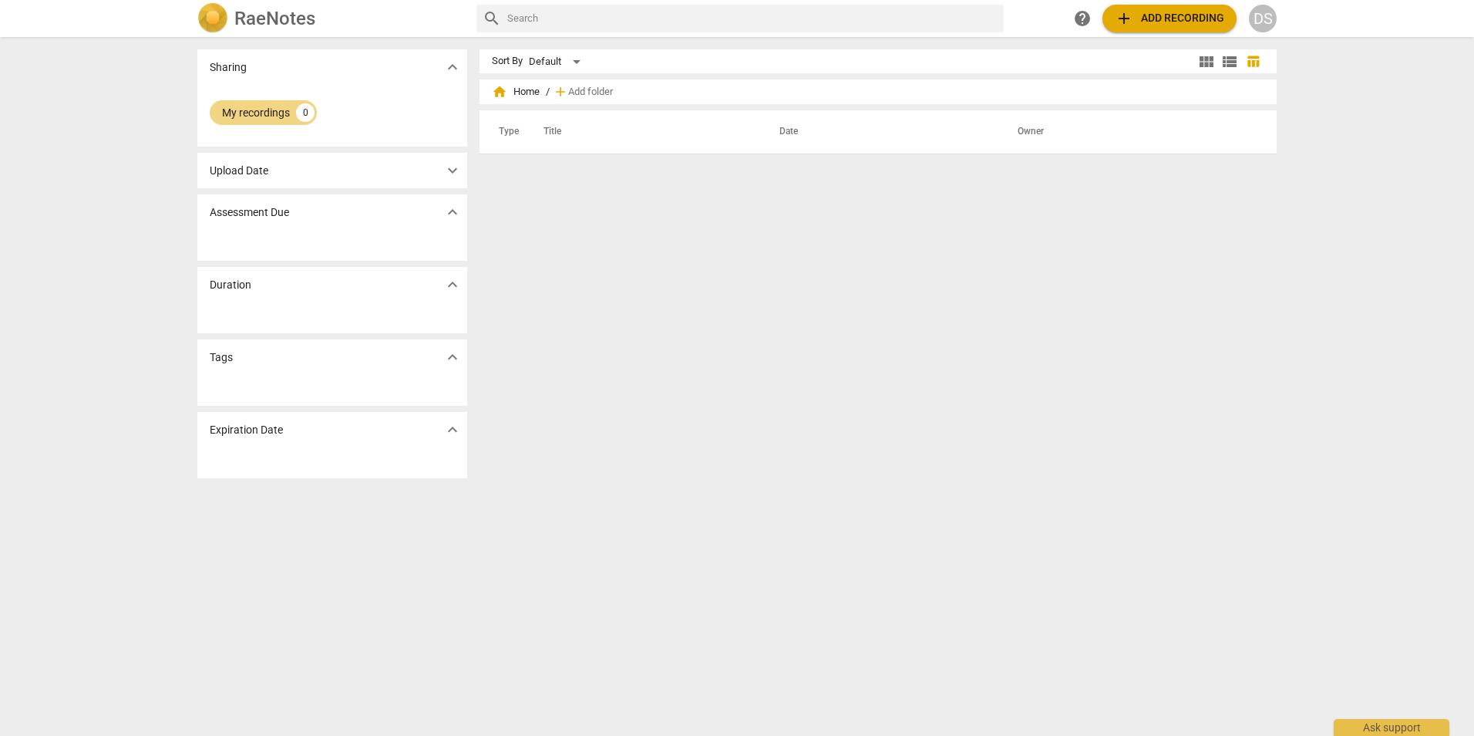
click at [446, 170] on span "expand_more" at bounding box center [452, 170] width 19 height 19
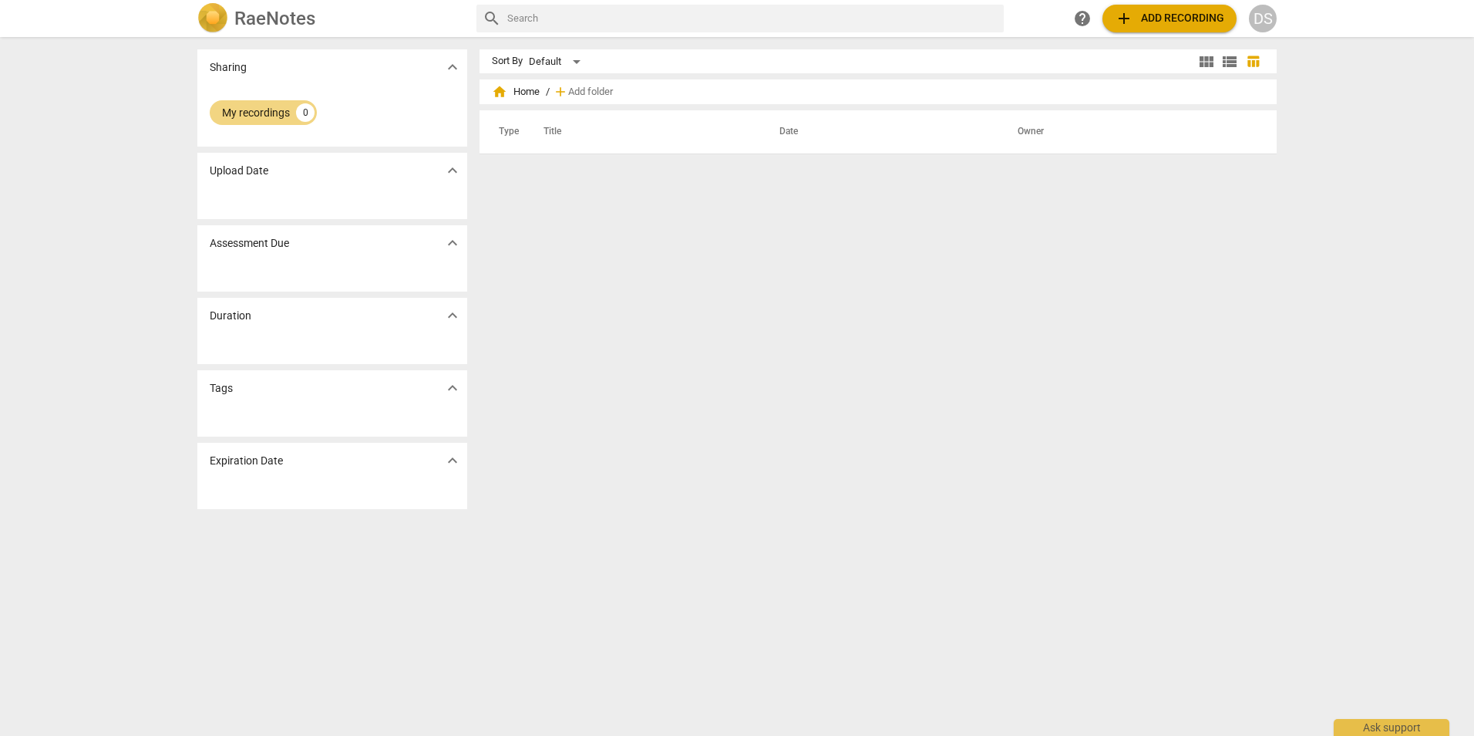
click at [446, 170] on span "expand_more" at bounding box center [452, 170] width 19 height 19
